Goal: Transaction & Acquisition: Book appointment/travel/reservation

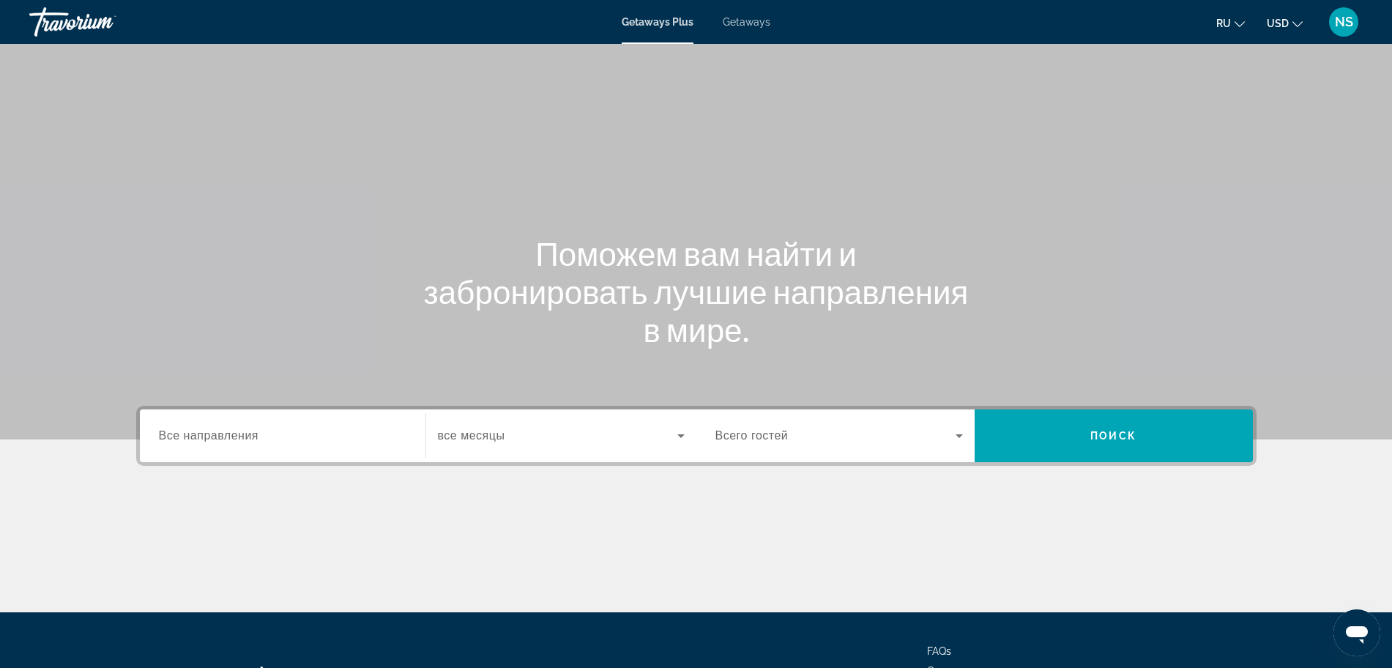
click at [1349, 21] on span "NS" at bounding box center [1344, 22] width 18 height 15
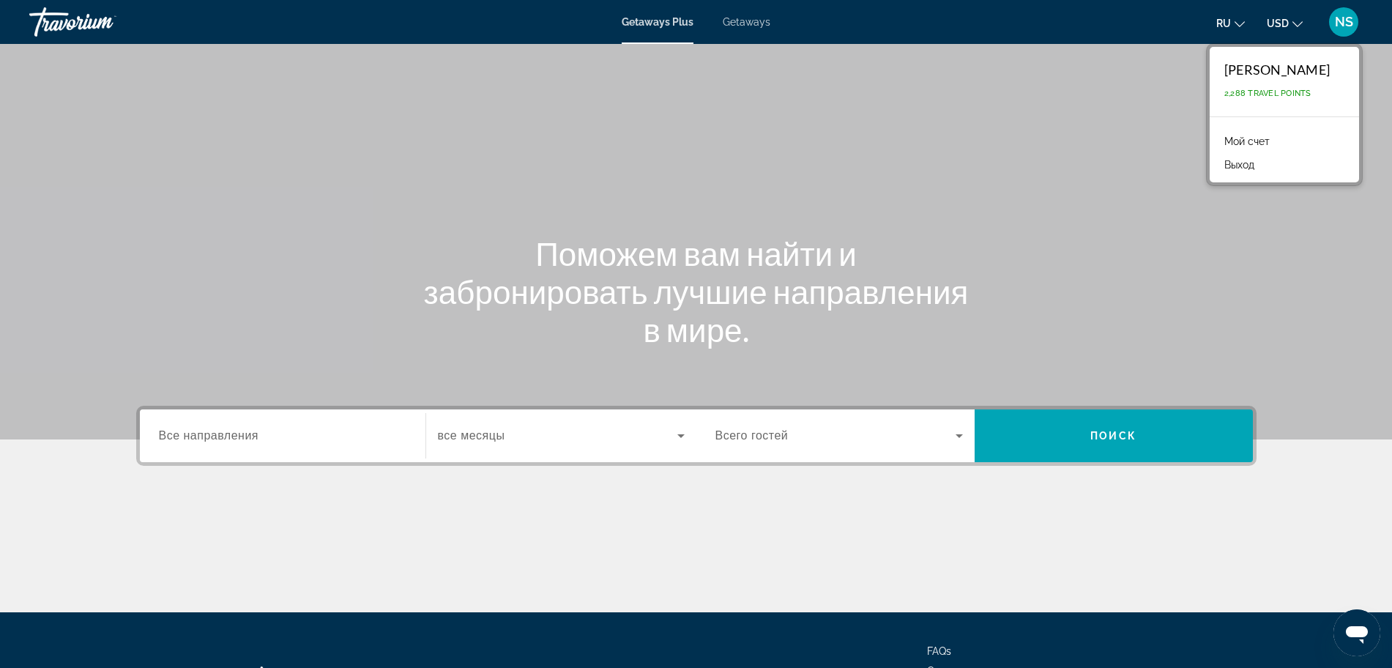
click at [1349, 21] on span "NS" at bounding box center [1344, 22] width 18 height 15
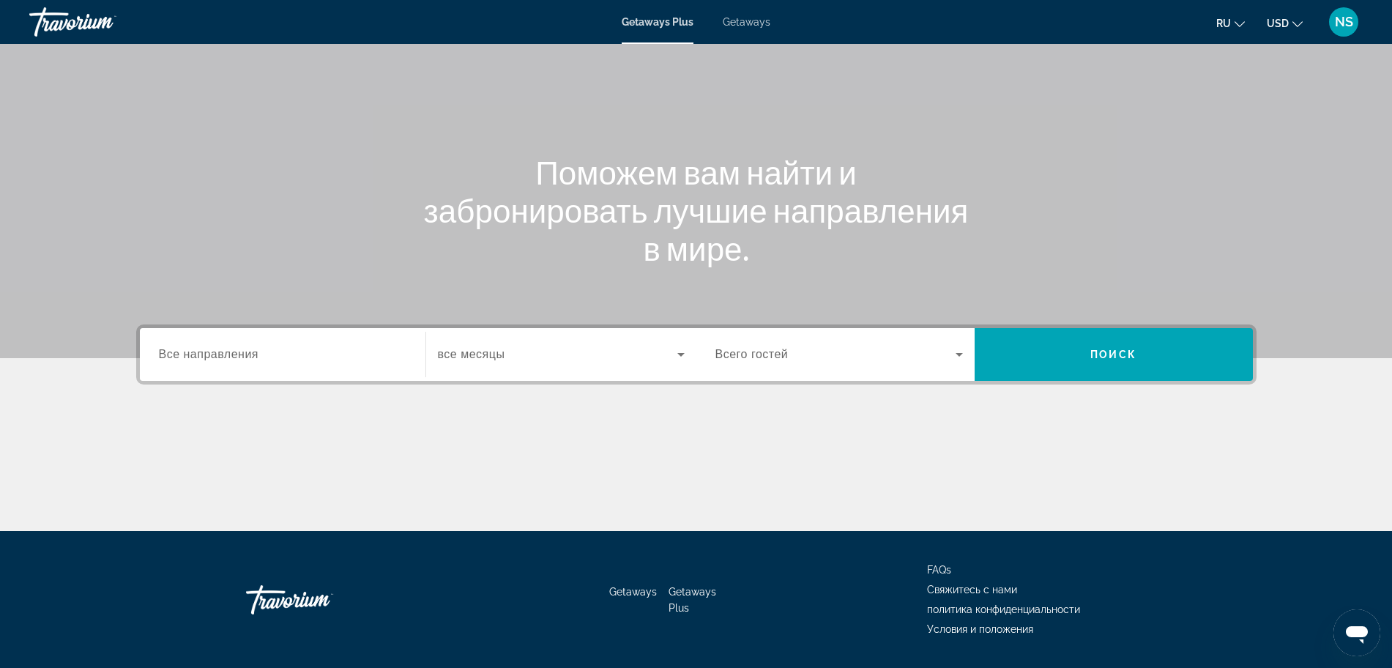
scroll to position [124, 0]
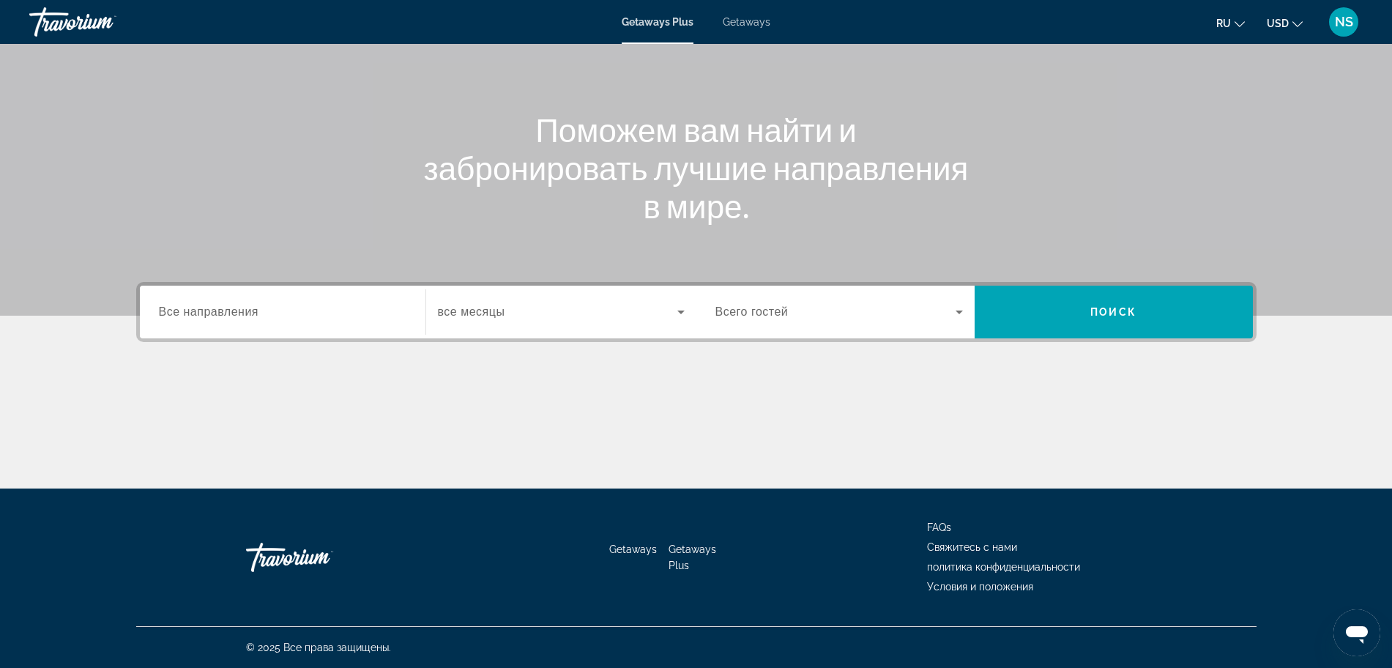
click at [731, 18] on span "Getaways" at bounding box center [747, 22] width 48 height 12
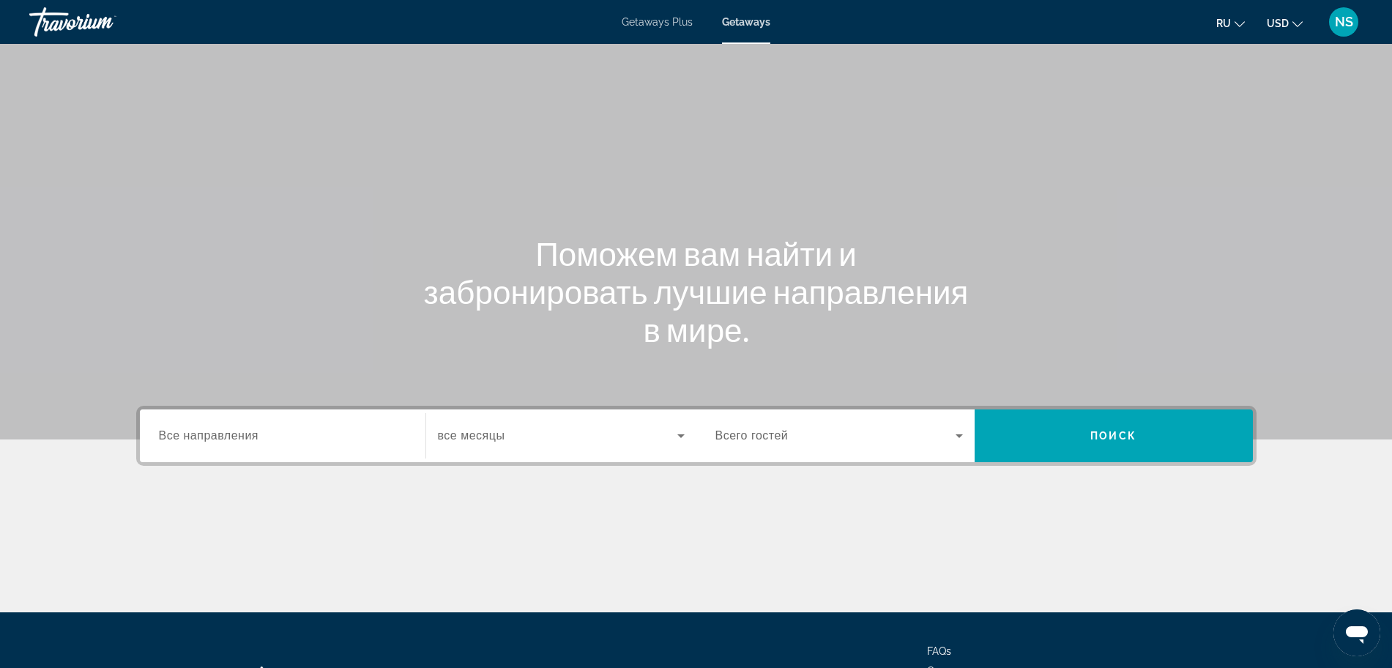
click at [263, 442] on input "Destination Все направления" at bounding box center [282, 437] width 247 height 18
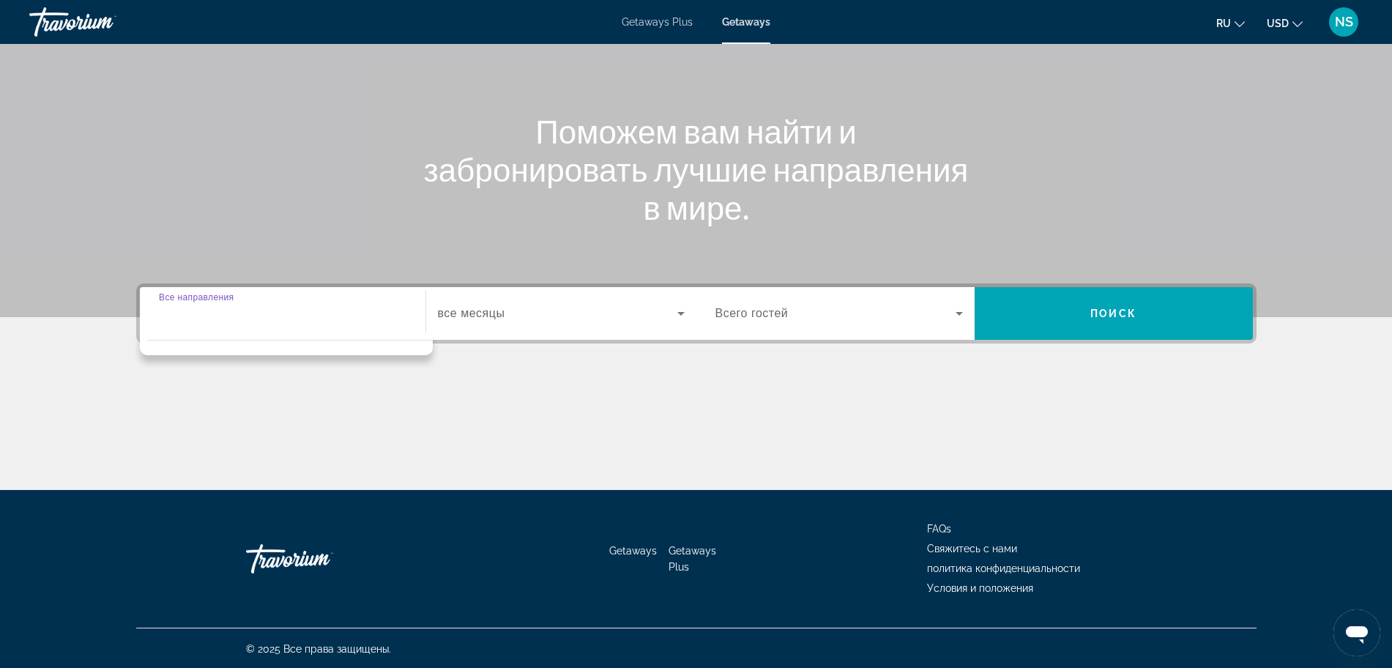
scroll to position [124, 0]
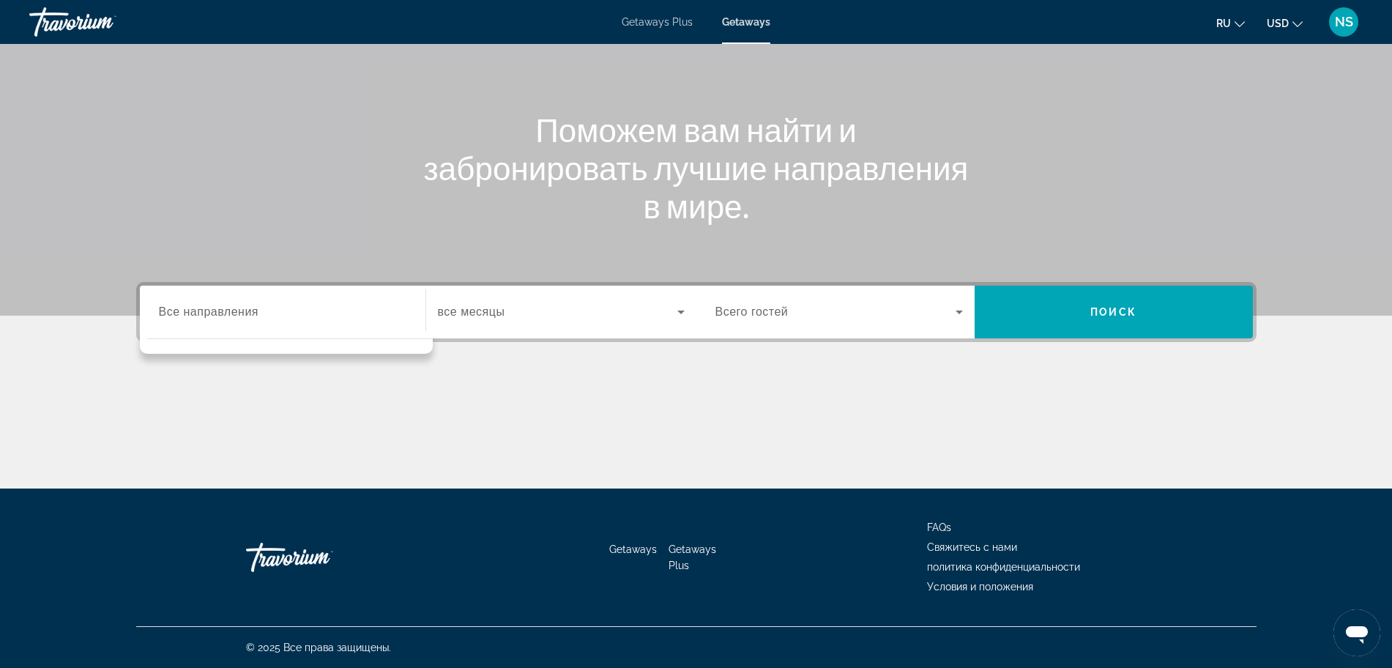
click at [188, 331] on div "Destination options" at bounding box center [286, 342] width 293 height 23
click at [640, 27] on span "Getaways Plus" at bounding box center [657, 22] width 71 height 12
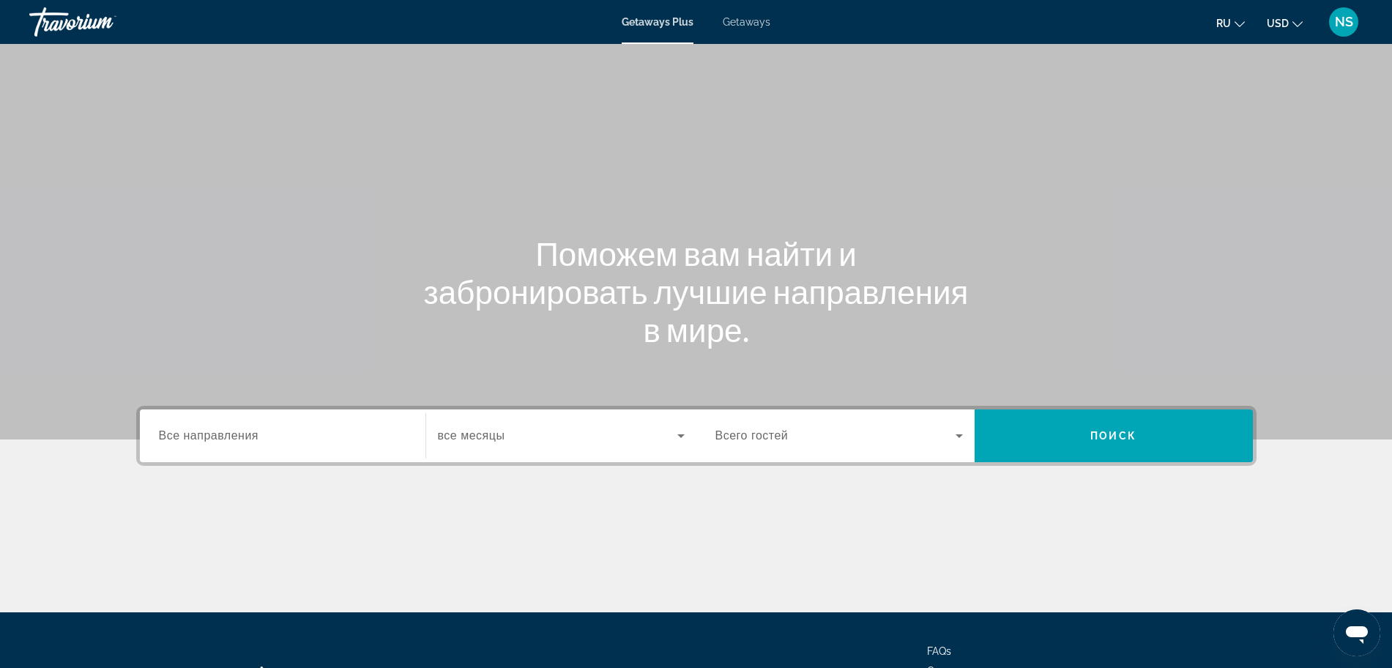
click at [753, 29] on div "Getaways Plus Getaways ru English Español Français Italiano Português русский U…" at bounding box center [696, 22] width 1392 height 38
click at [242, 449] on div "Search widget" at bounding box center [282, 436] width 247 height 42
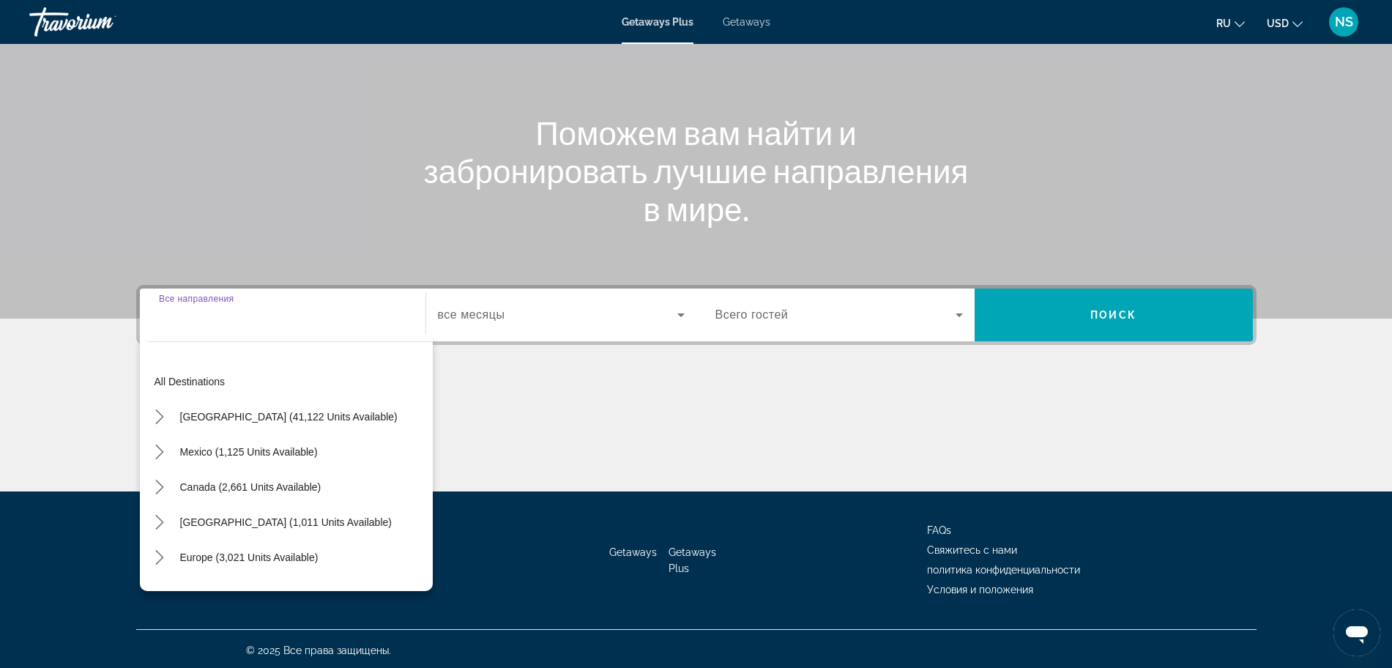
scroll to position [124, 0]
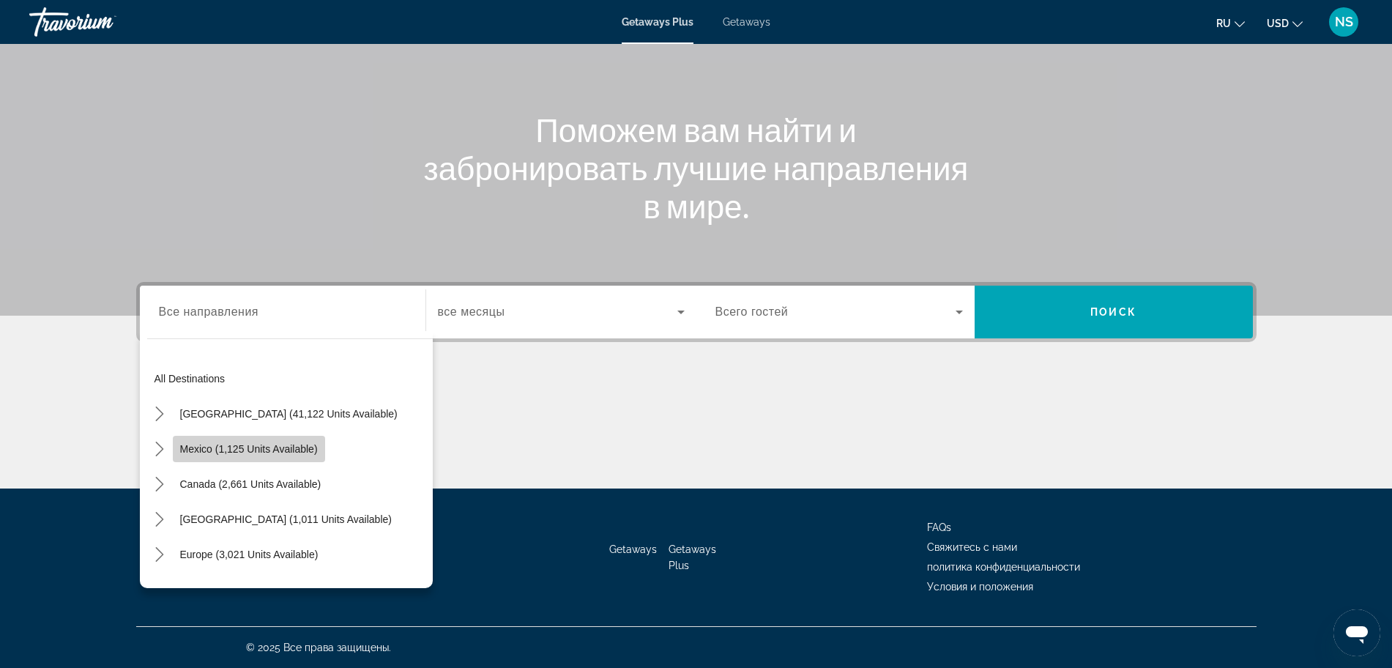
click at [248, 455] on span "Select destination: Mexico (1,125 units available)" at bounding box center [249, 448] width 152 height 35
type input "**********"
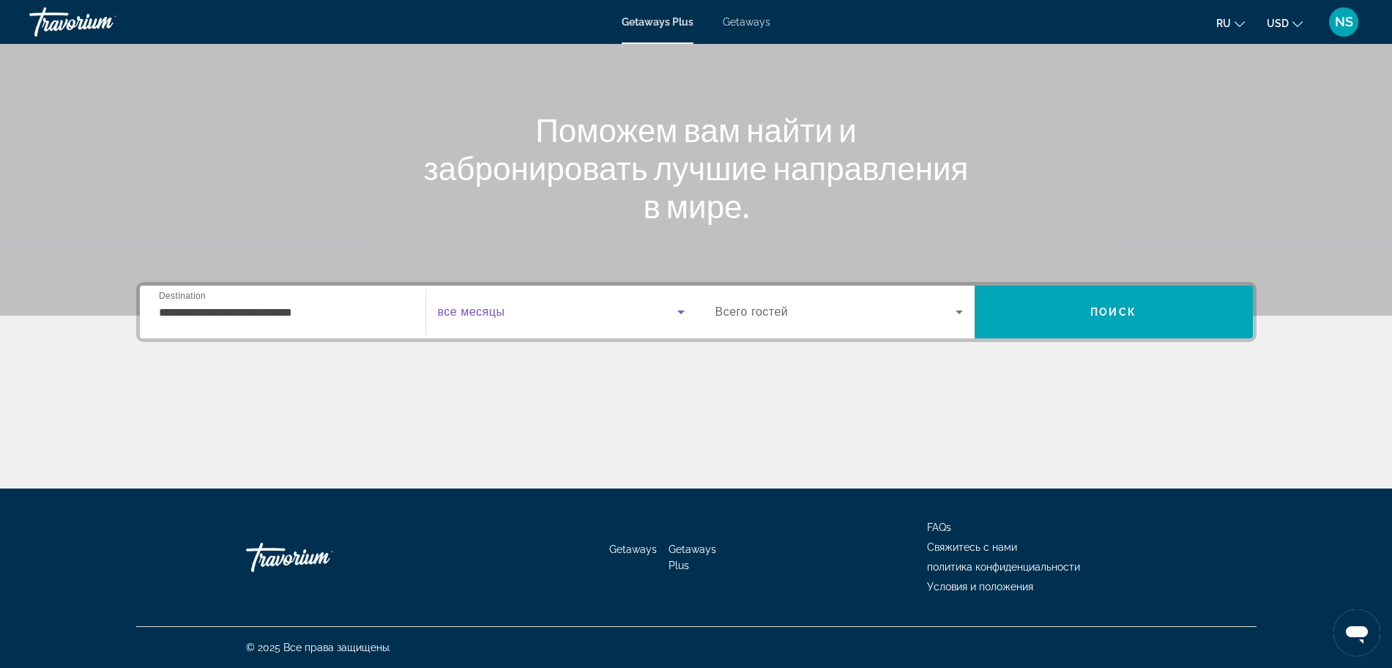
click at [677, 316] on icon "Search widget" at bounding box center [681, 312] width 18 height 18
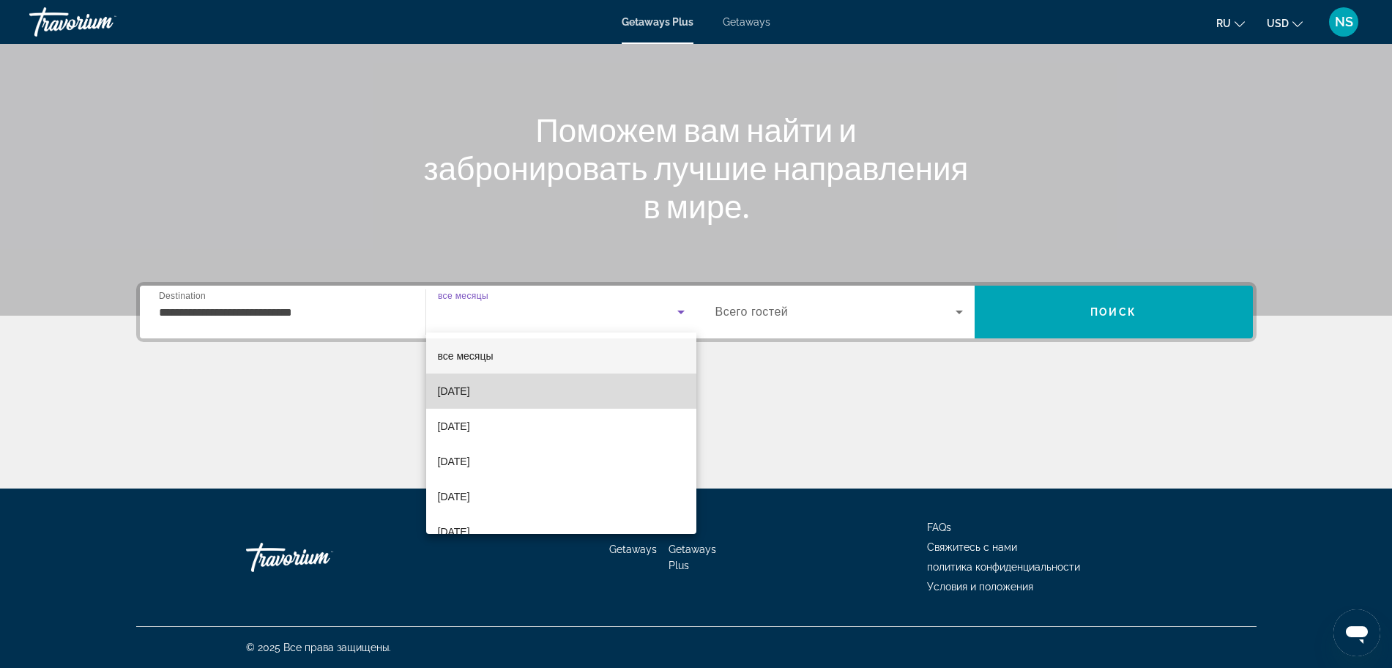
click at [569, 397] on mat-option "[DATE]" at bounding box center [561, 390] width 270 height 35
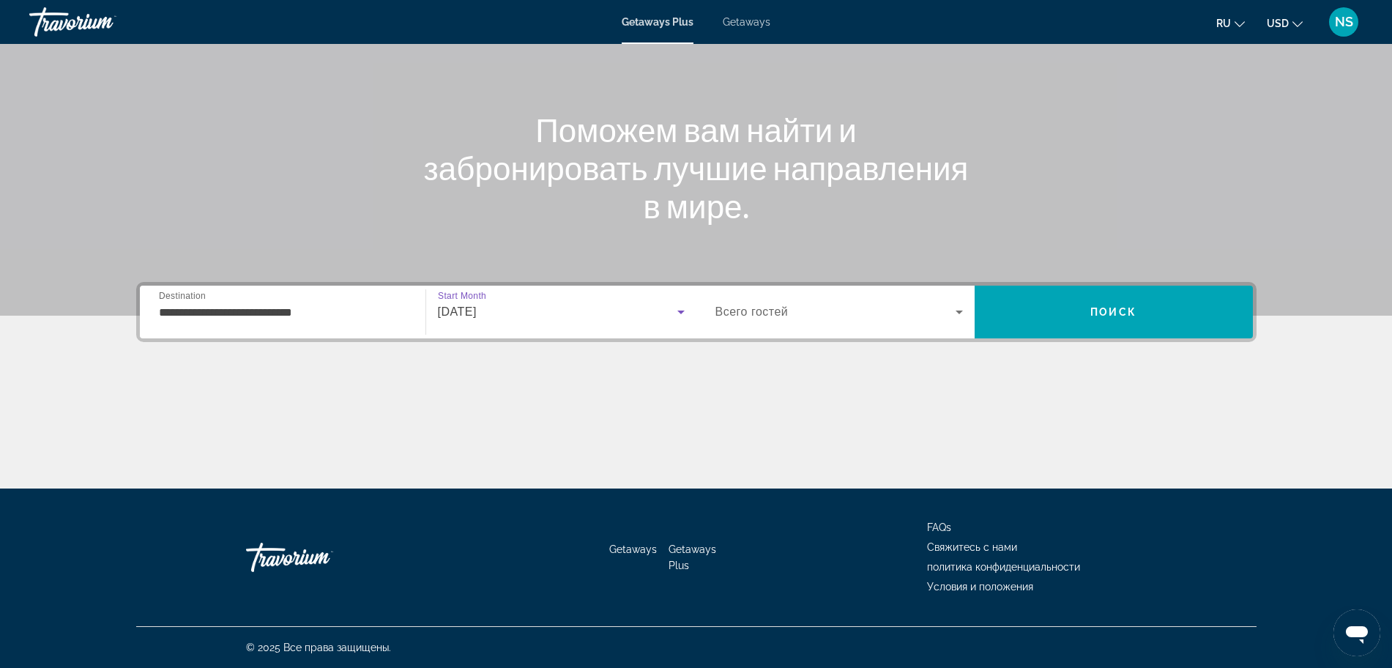
click at [674, 317] on icon "Search widget" at bounding box center [681, 312] width 18 height 18
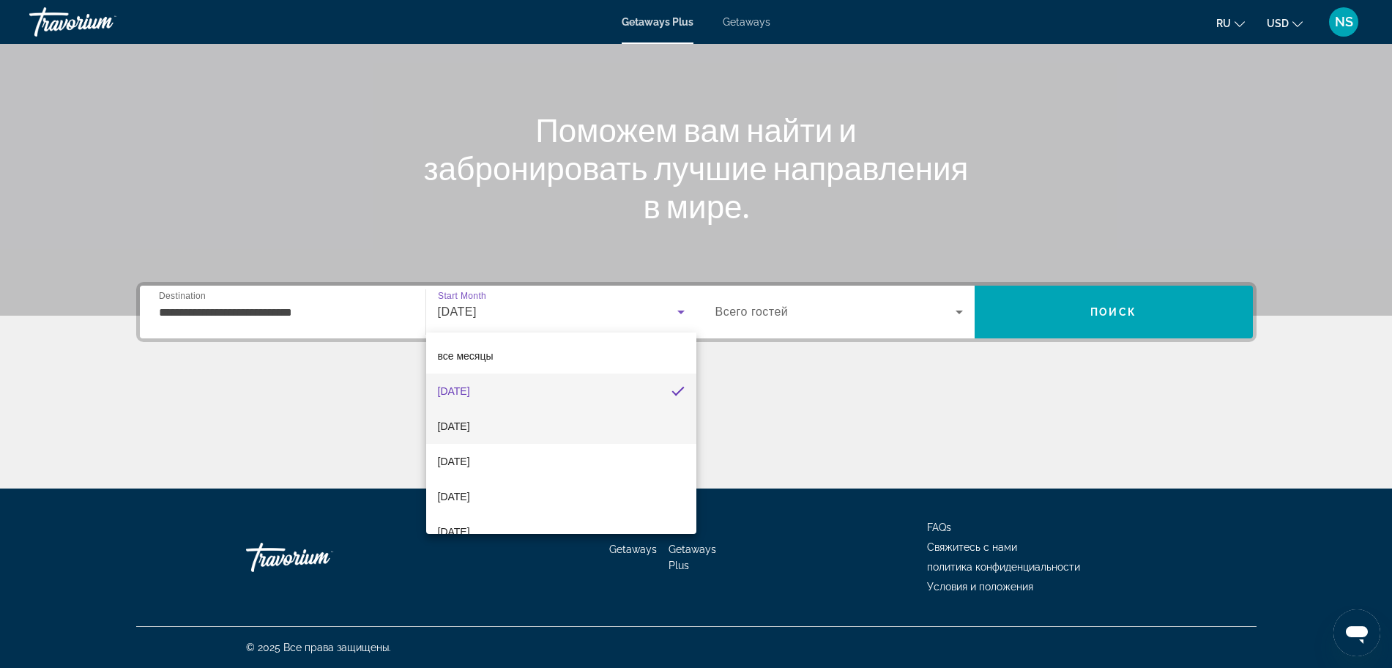
click at [611, 422] on mat-option "[DATE]" at bounding box center [561, 426] width 270 height 35
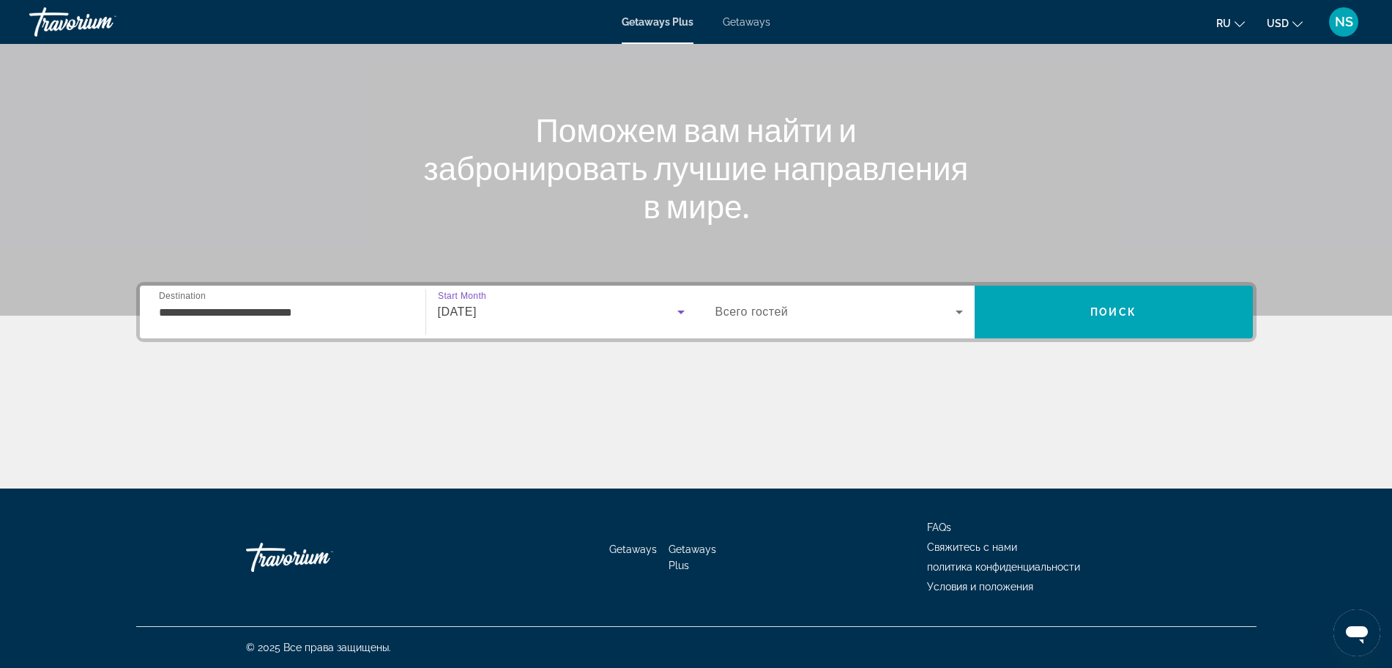
click at [957, 319] on icon "Search widget" at bounding box center [959, 312] width 18 height 18
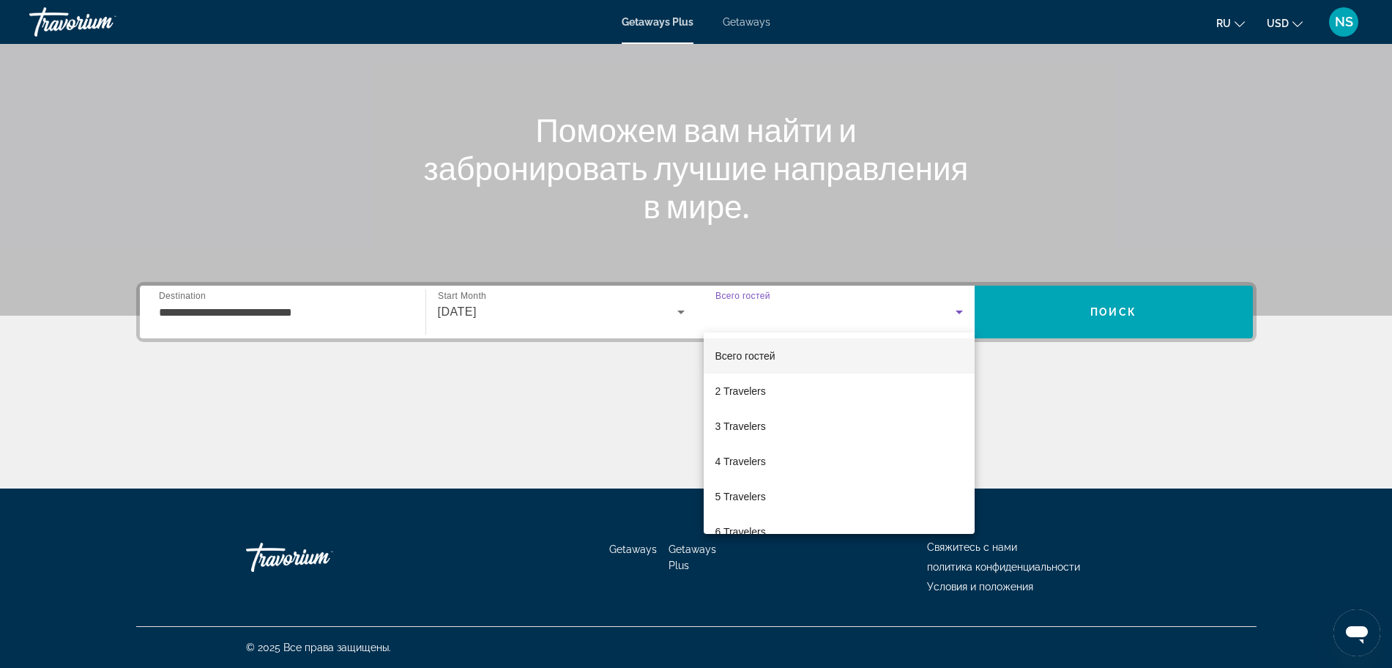
click at [957, 319] on div at bounding box center [696, 334] width 1392 height 668
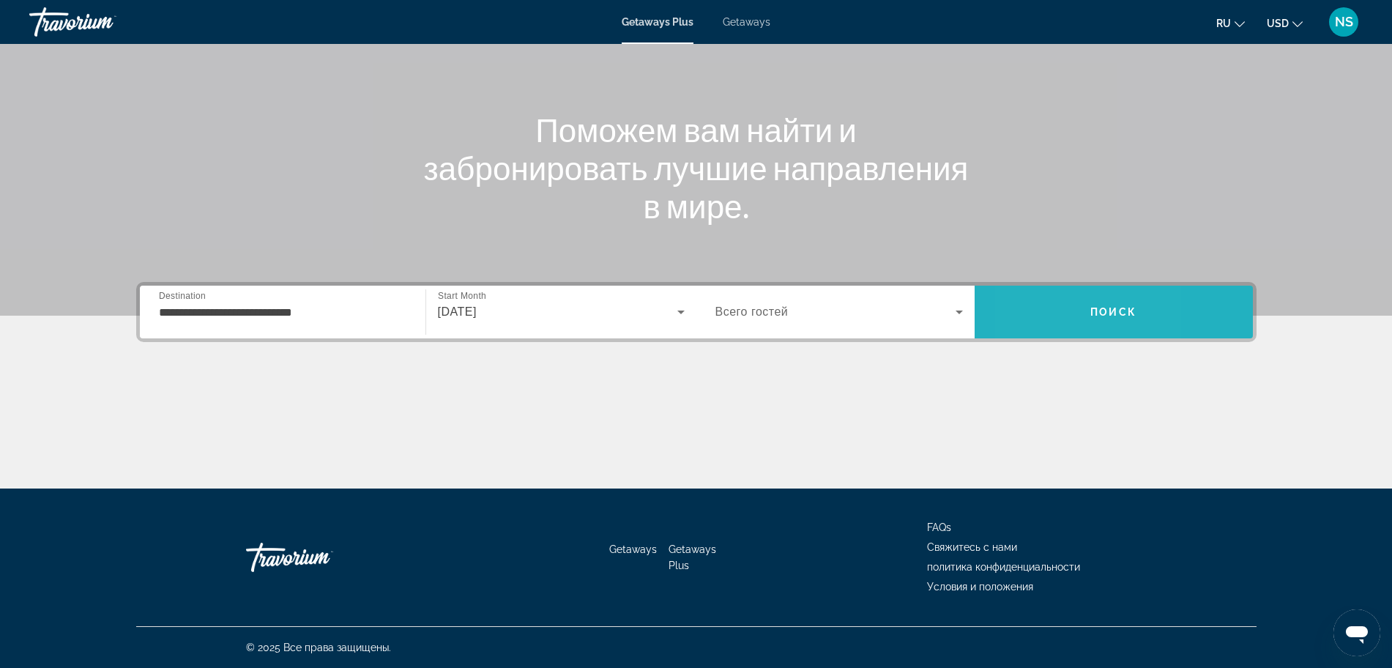
click at [1032, 305] on span "Search" at bounding box center [1114, 311] width 278 height 35
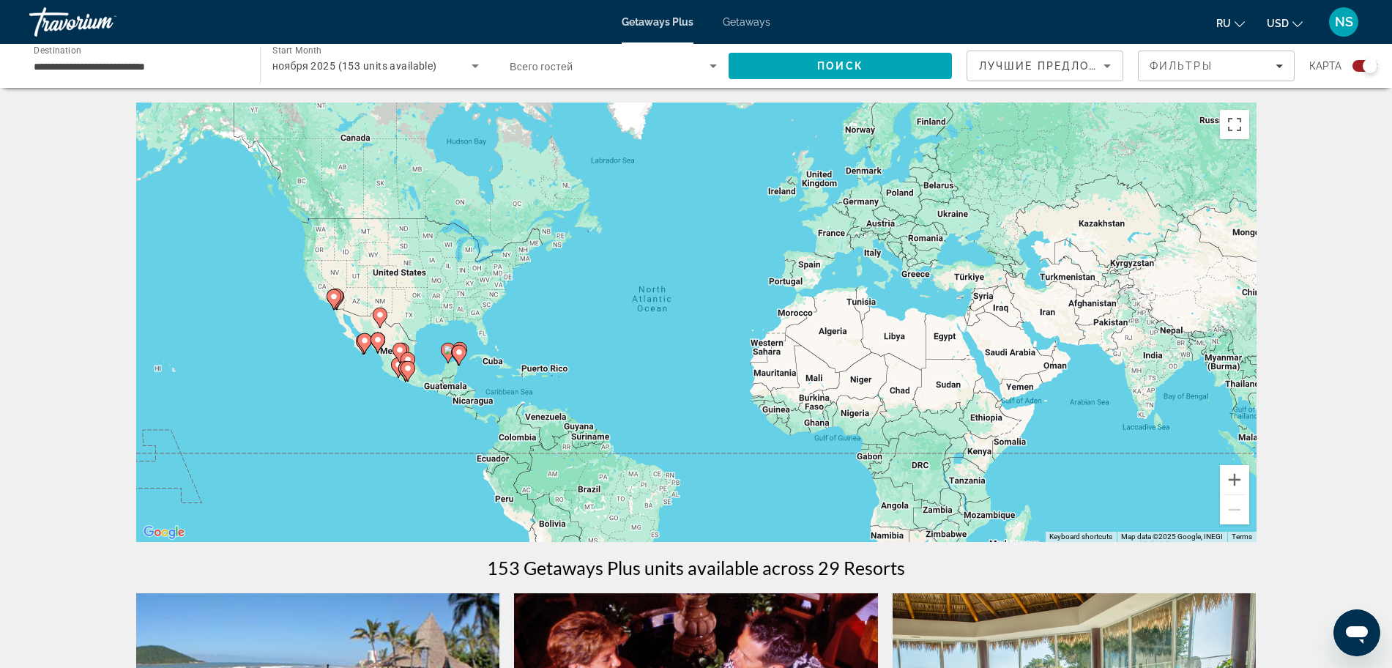
click at [463, 344] on gmp-advanced-marker "Main content" at bounding box center [459, 355] width 15 height 22
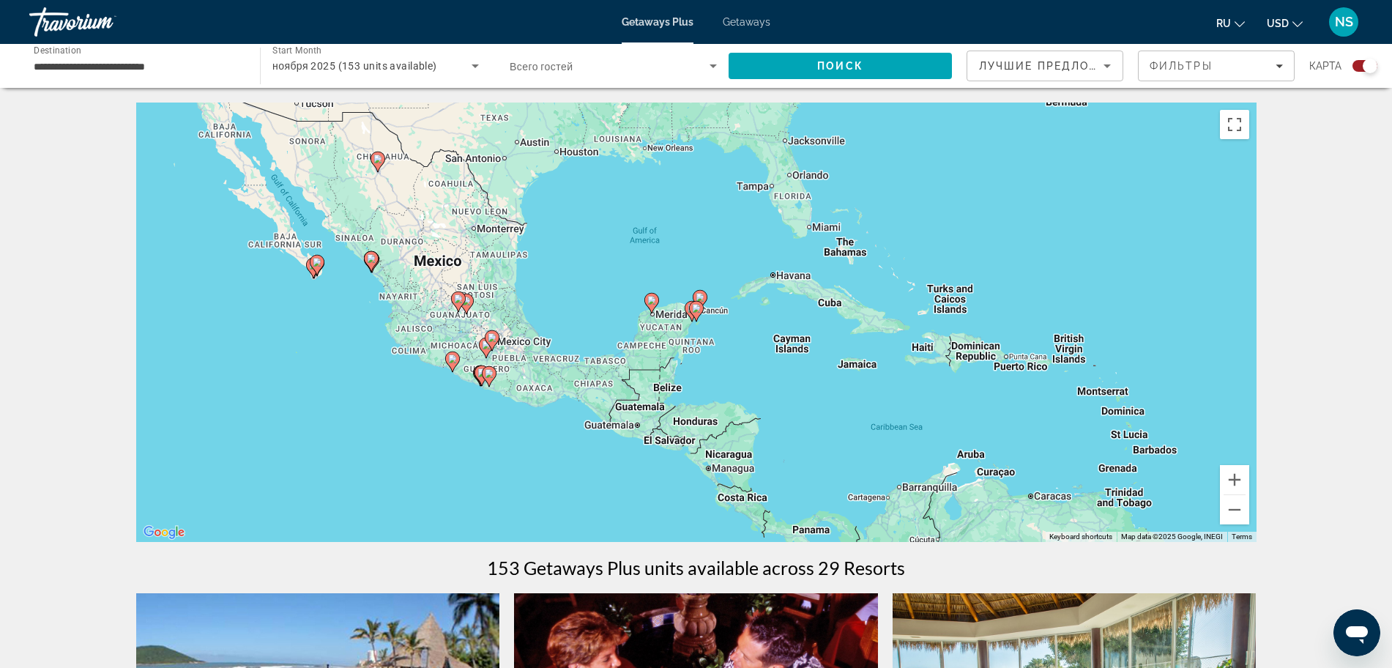
click at [311, 264] on icon "Main content" at bounding box center [316, 265] width 13 height 19
type input "**********"
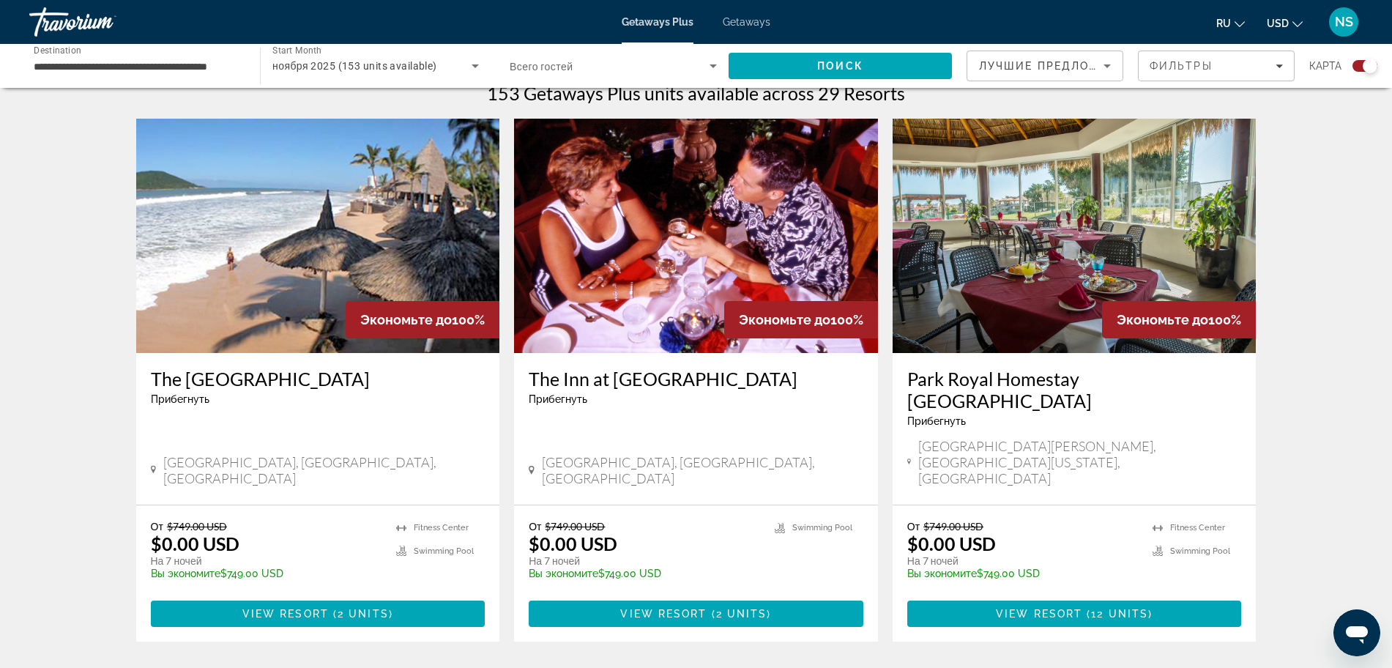
scroll to position [464, 0]
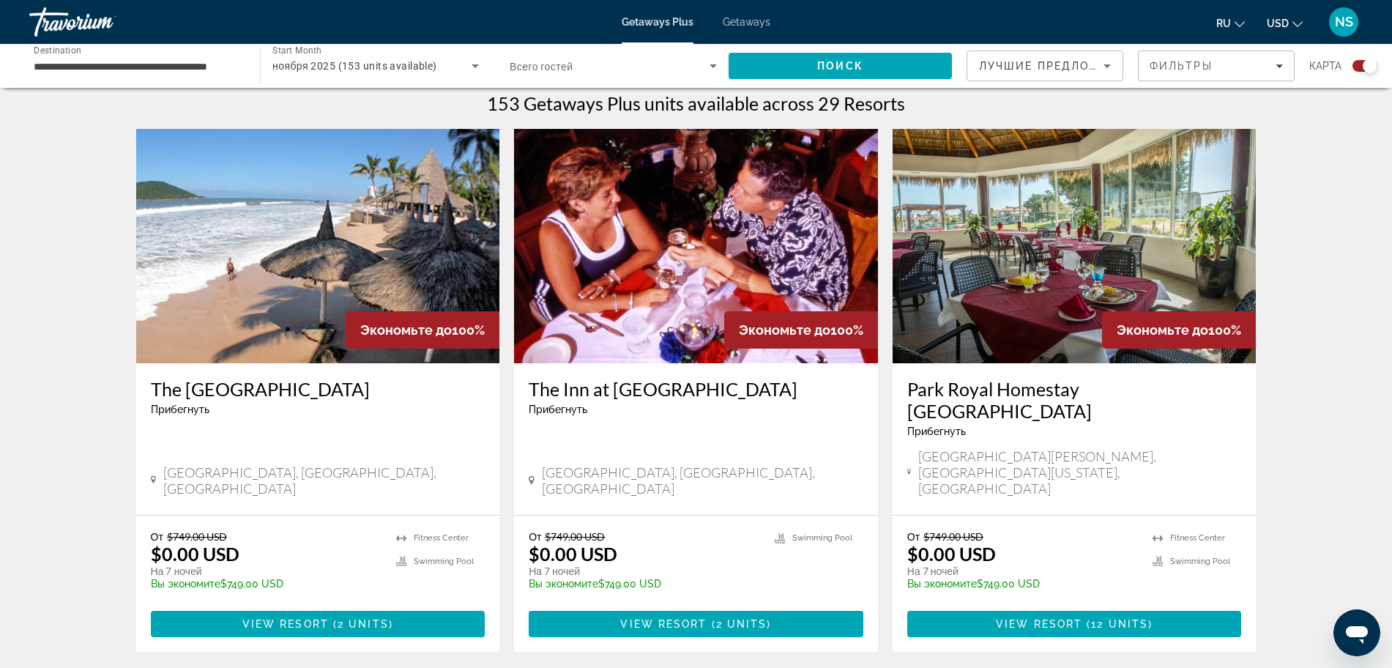
click at [310, 228] on img "Main content" at bounding box center [318, 246] width 364 height 234
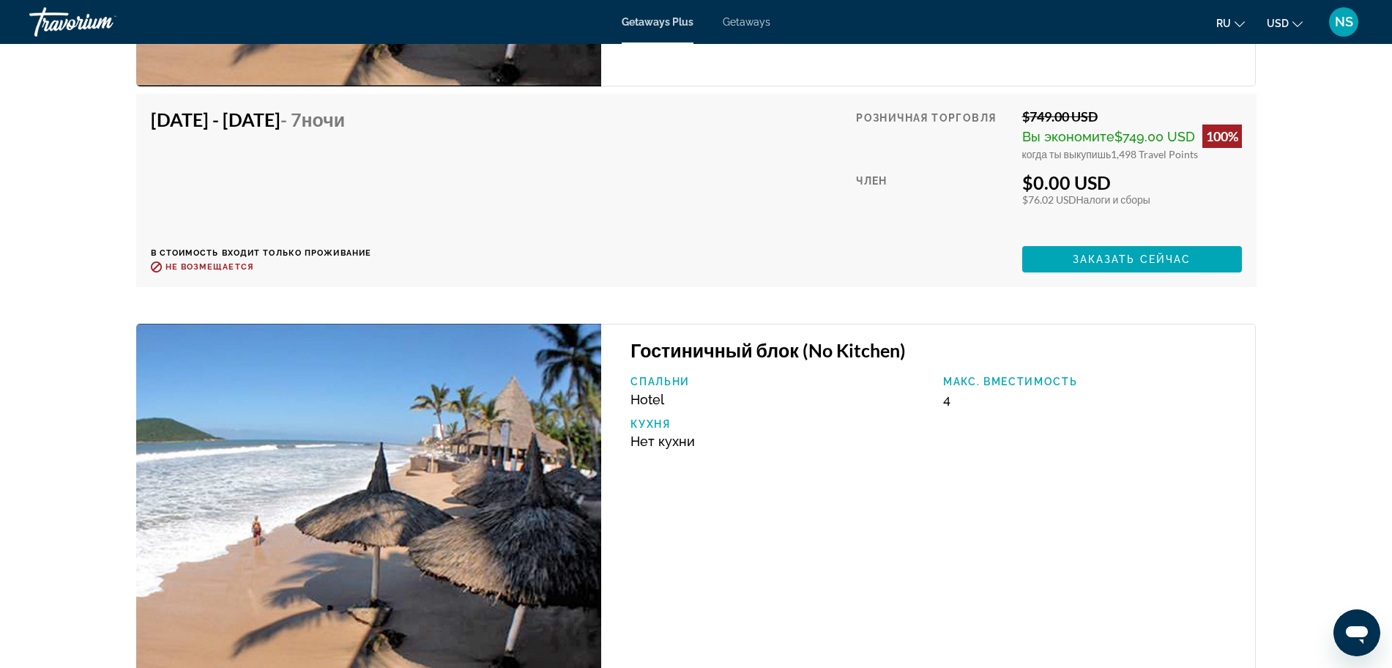
scroll to position [2805, 0]
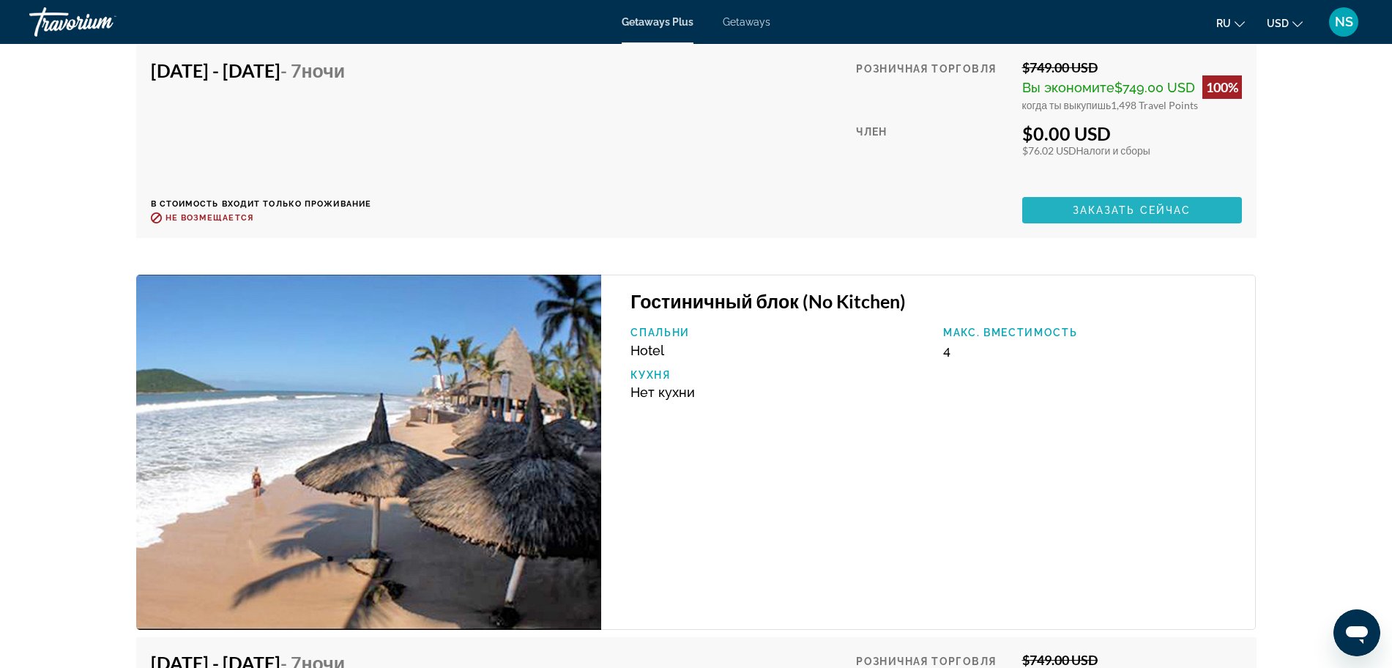
click at [1155, 208] on span "Заказать сейчас" at bounding box center [1132, 210] width 119 height 12
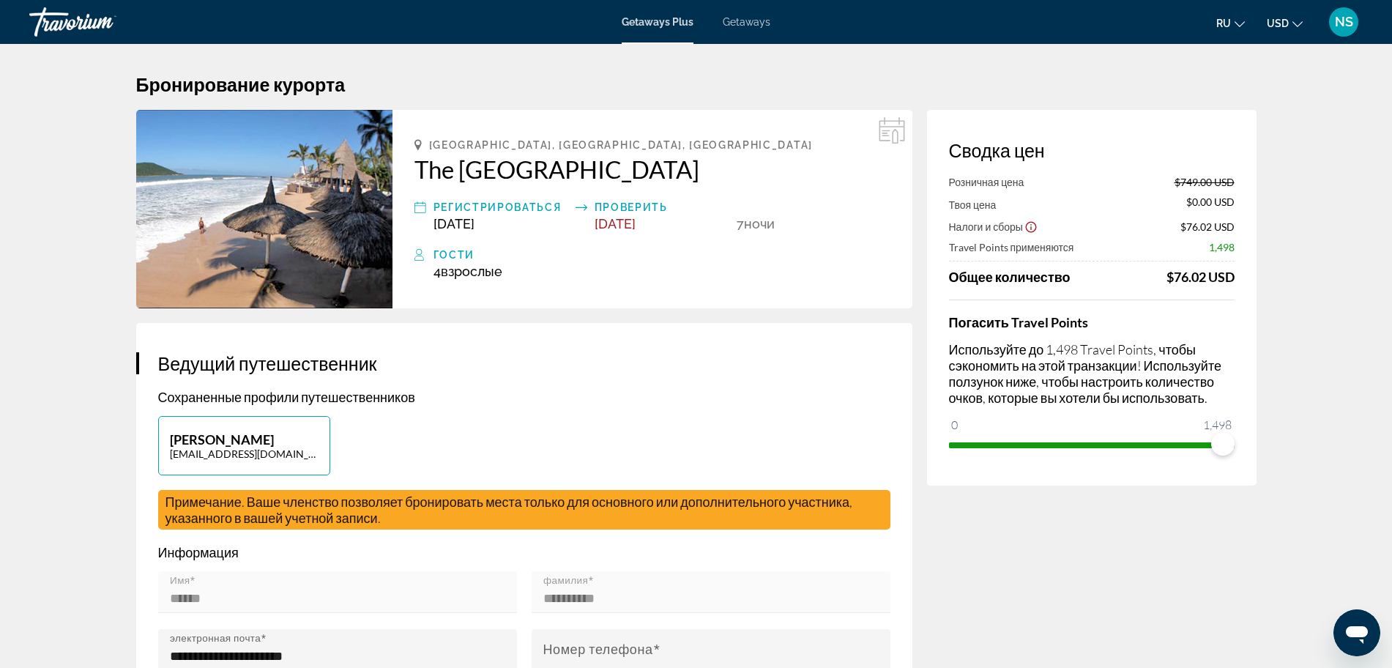
click at [1166, 269] on div "$76.02 USD" at bounding box center [1200, 277] width 68 height 16
drag, startPoint x: 1164, startPoint y: 269, endPoint x: 1237, endPoint y: 269, distance: 74.0
click at [1237, 269] on div "Сводка цен Розничная цена $749.00 USD Твоя цена $0.00 USD Налоги и сборы $76.02…" at bounding box center [1092, 298] width 330 height 376
click at [1291, 30] on button "USD USD ($) MXN (Mex$) CAD (Can$) GBP (£) EUR (€) AUD (A$) NZD (NZ$) CNY (CN¥)" at bounding box center [1285, 22] width 36 height 21
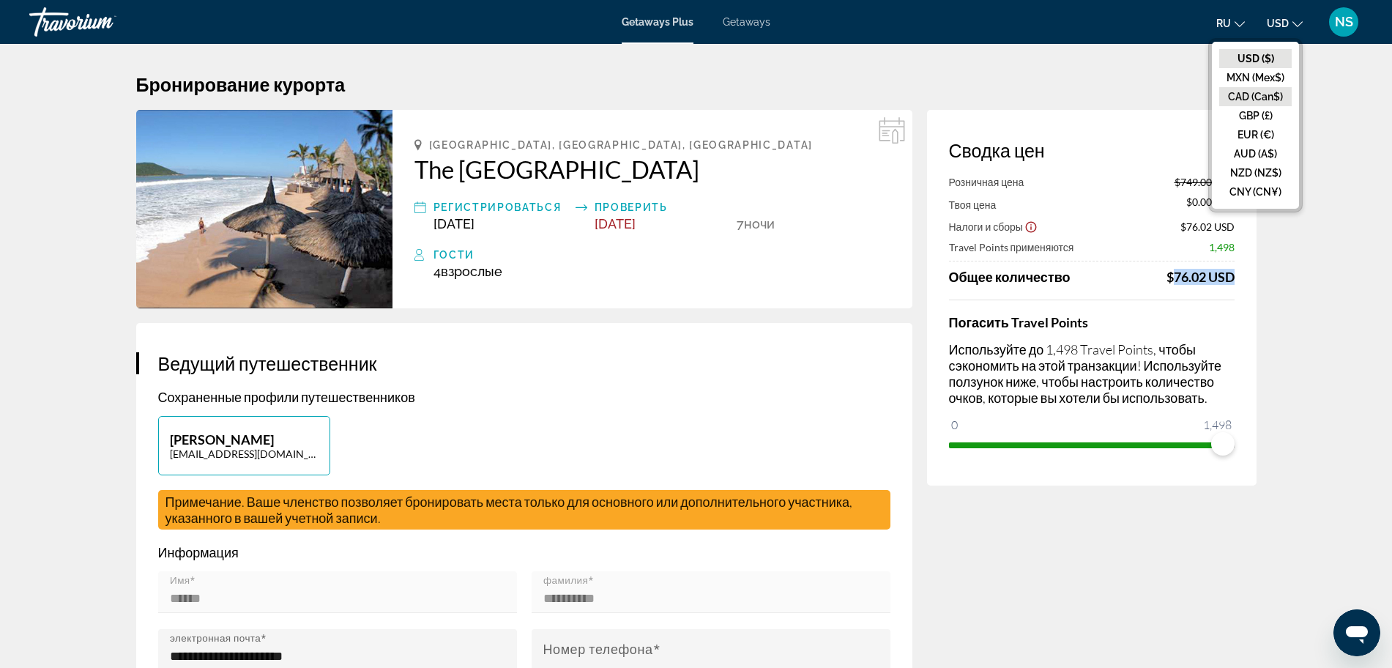
click at [1267, 97] on button "CAD (Can$)" at bounding box center [1255, 96] width 72 height 19
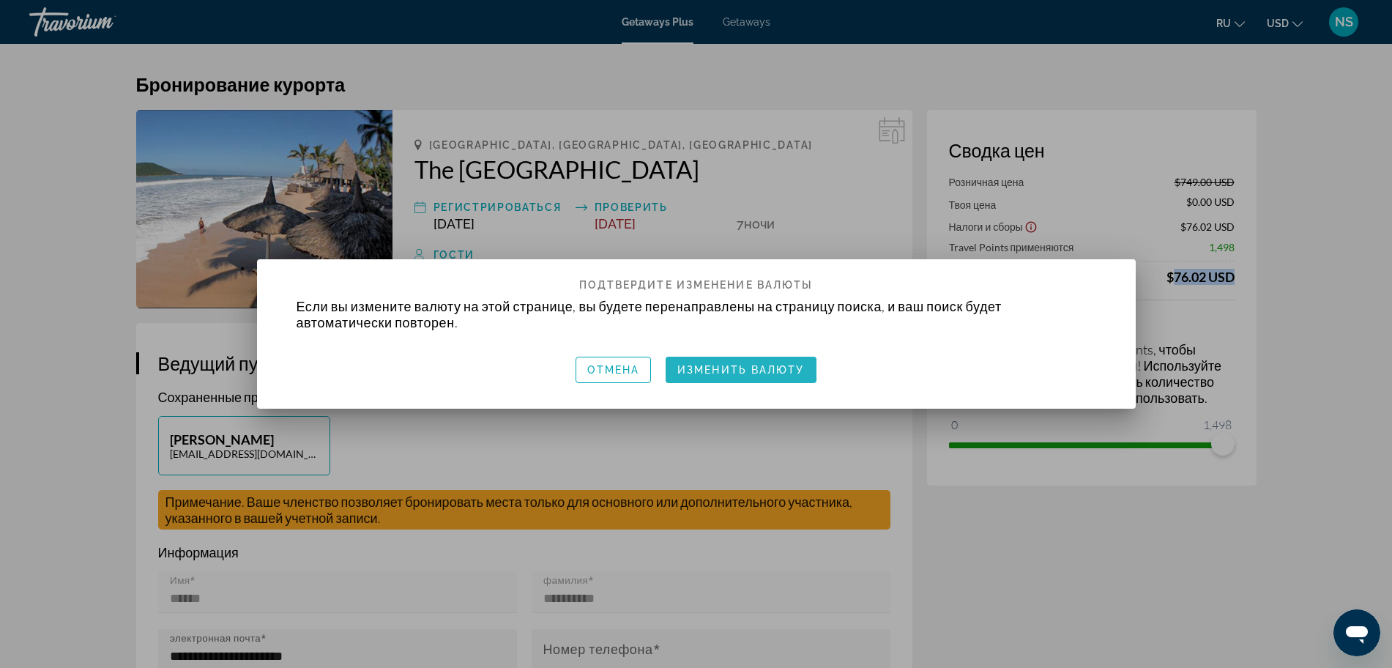
click at [700, 371] on span "Изменить валюту" at bounding box center [740, 370] width 127 height 12
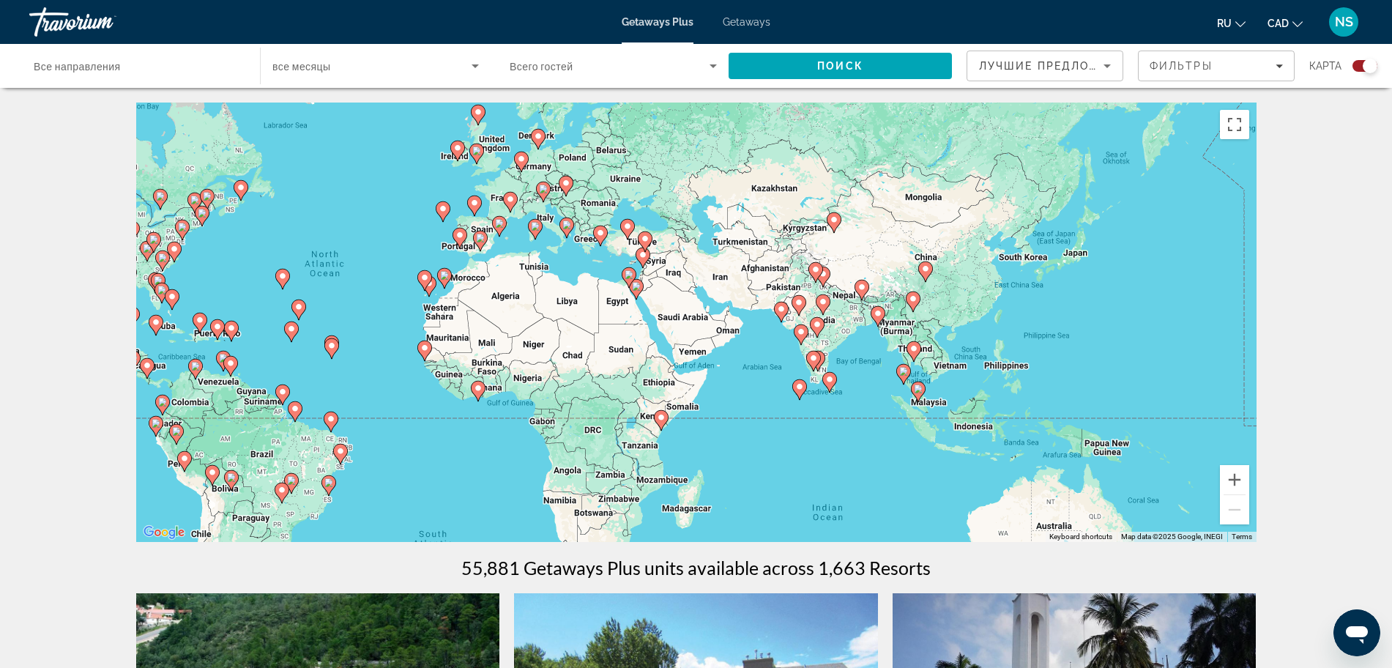
drag, startPoint x: 1198, startPoint y: 408, endPoint x: 864, endPoint y: 373, distance: 335.7
click at [864, 373] on div "To activate drag with keyboard, press Alt + Enter. Once in keyboard drag state,…" at bounding box center [696, 322] width 1120 height 439
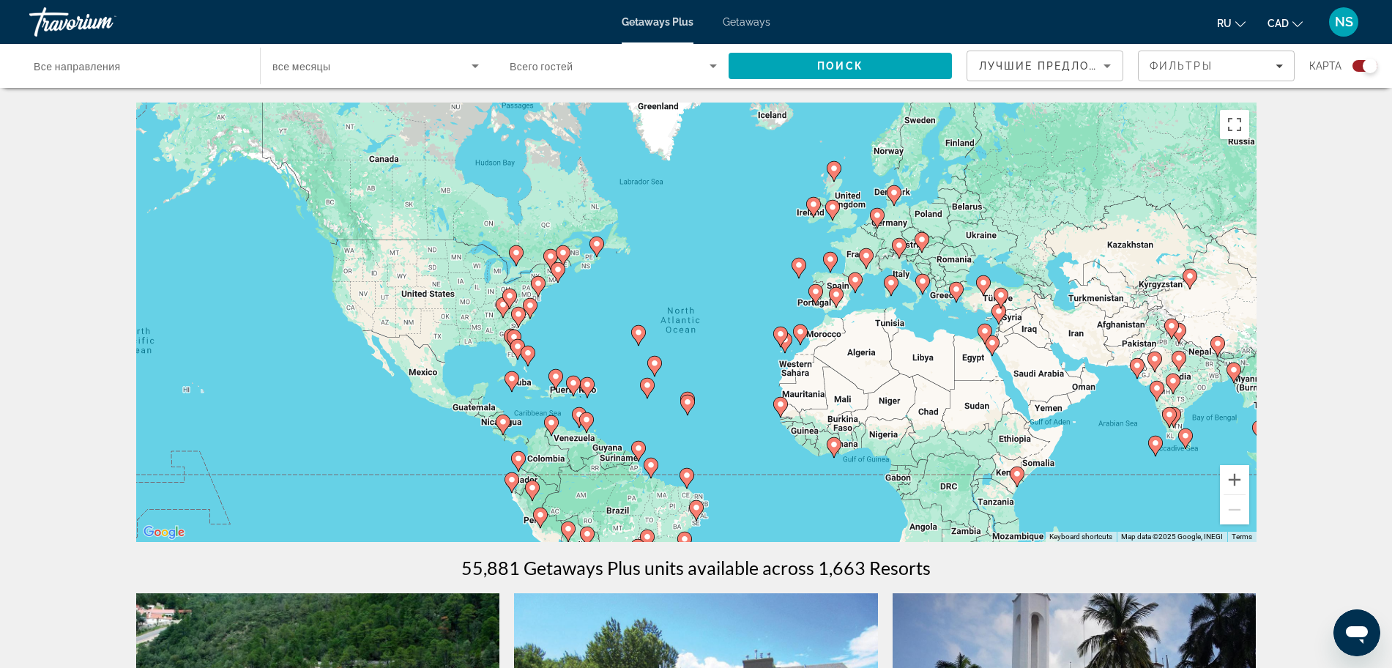
drag, startPoint x: 794, startPoint y: 372, endPoint x: 1153, endPoint y: 428, distance: 363.9
click at [1153, 428] on div "To activate drag with keyboard, press Alt + Enter. Once in keyboard drag state,…" at bounding box center [696, 322] width 1120 height 439
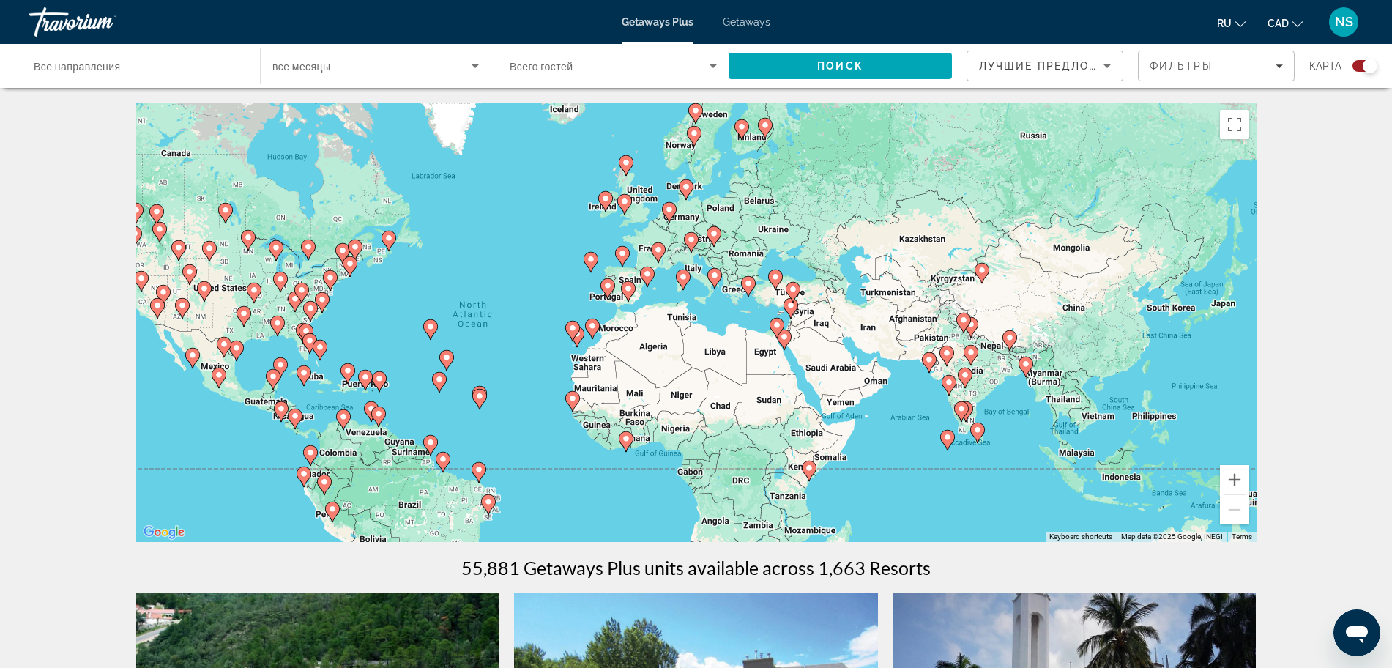
drag, startPoint x: 1163, startPoint y: 379, endPoint x: 952, endPoint y: 373, distance: 211.0
click at [952, 374] on gmp-advanced-marker "Main content" at bounding box center [949, 385] width 15 height 22
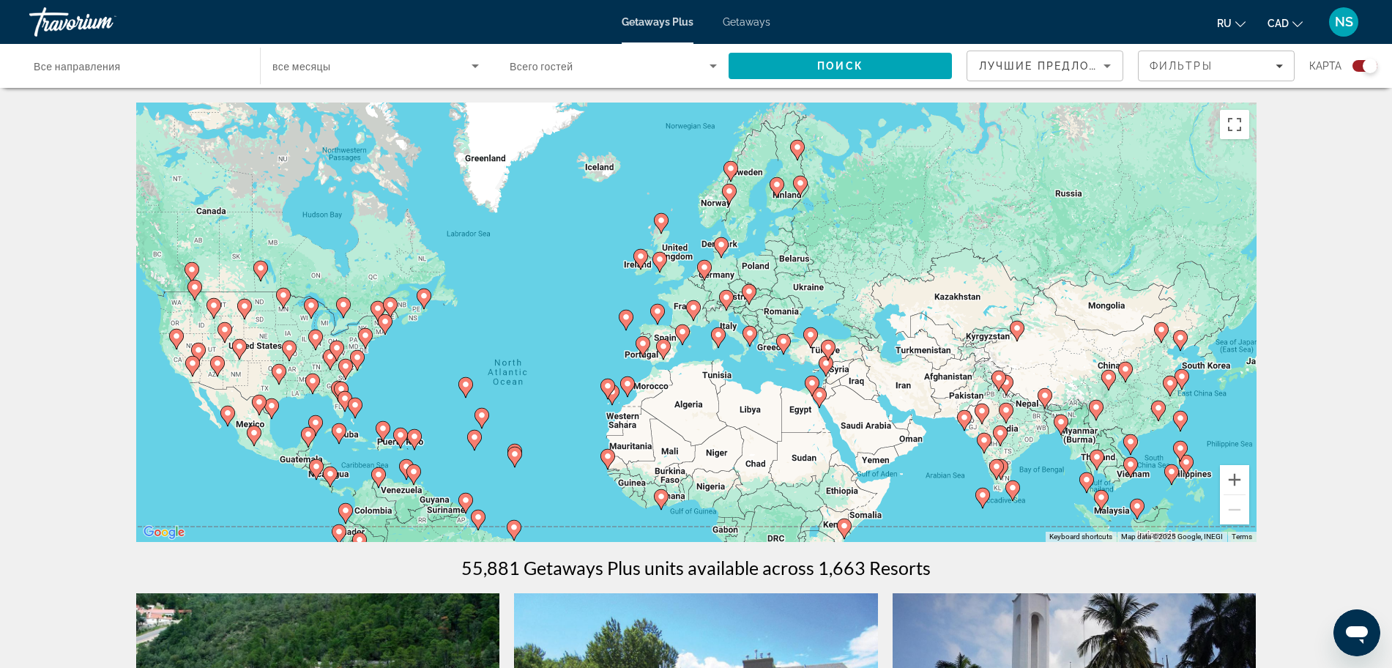
drag, startPoint x: 742, startPoint y: 299, endPoint x: 781, endPoint y: 357, distance: 69.7
click at [781, 357] on div "To activate drag with keyboard, press Alt + Enter. Once in keyboard drag state,…" at bounding box center [696, 322] width 1120 height 439
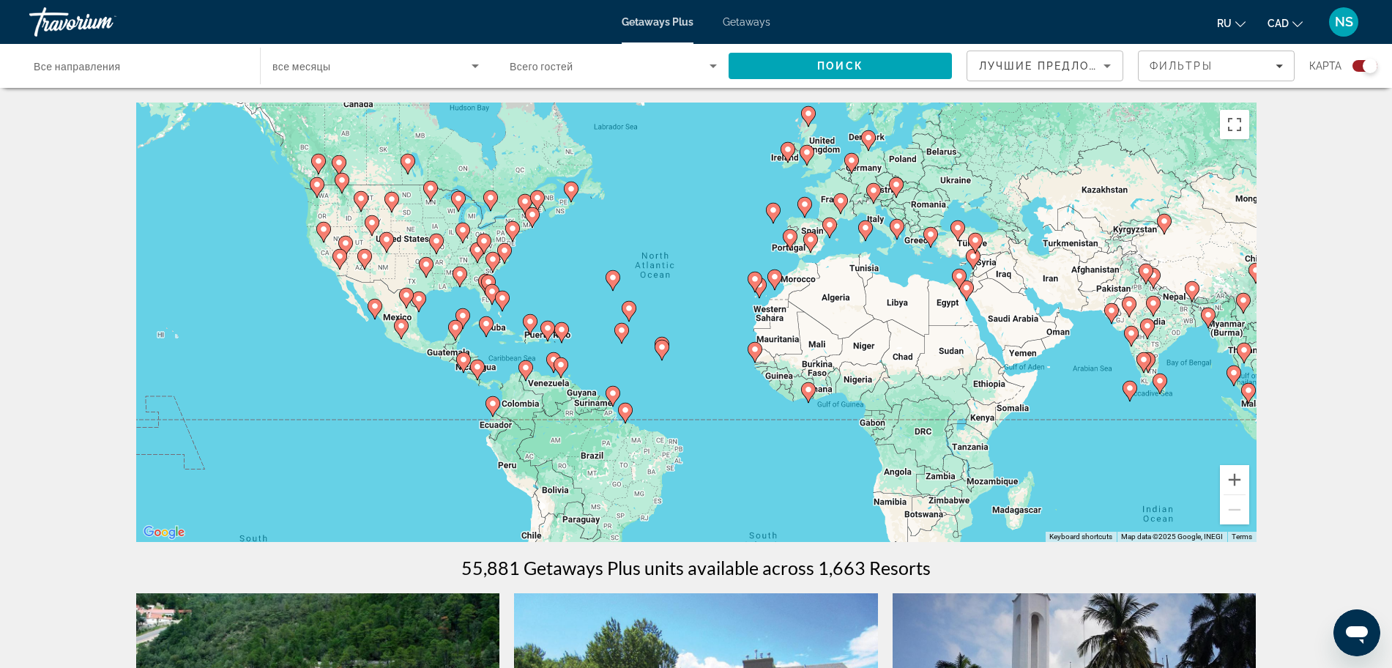
drag, startPoint x: 737, startPoint y: 305, endPoint x: 884, endPoint y: 194, distance: 183.5
click at [884, 194] on div "To activate drag with keyboard, press Alt + Enter. Once in keyboard drag state,…" at bounding box center [696, 322] width 1120 height 439
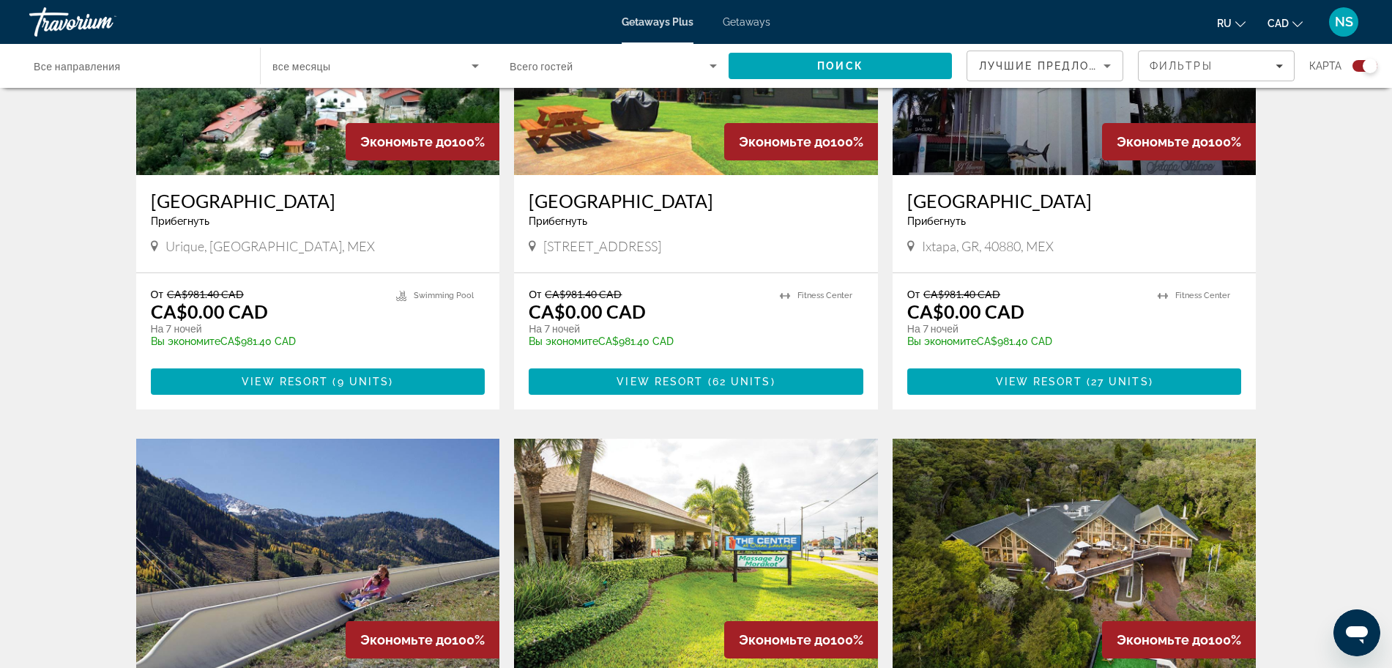
scroll to position [663, 0]
